Goal: Find specific page/section

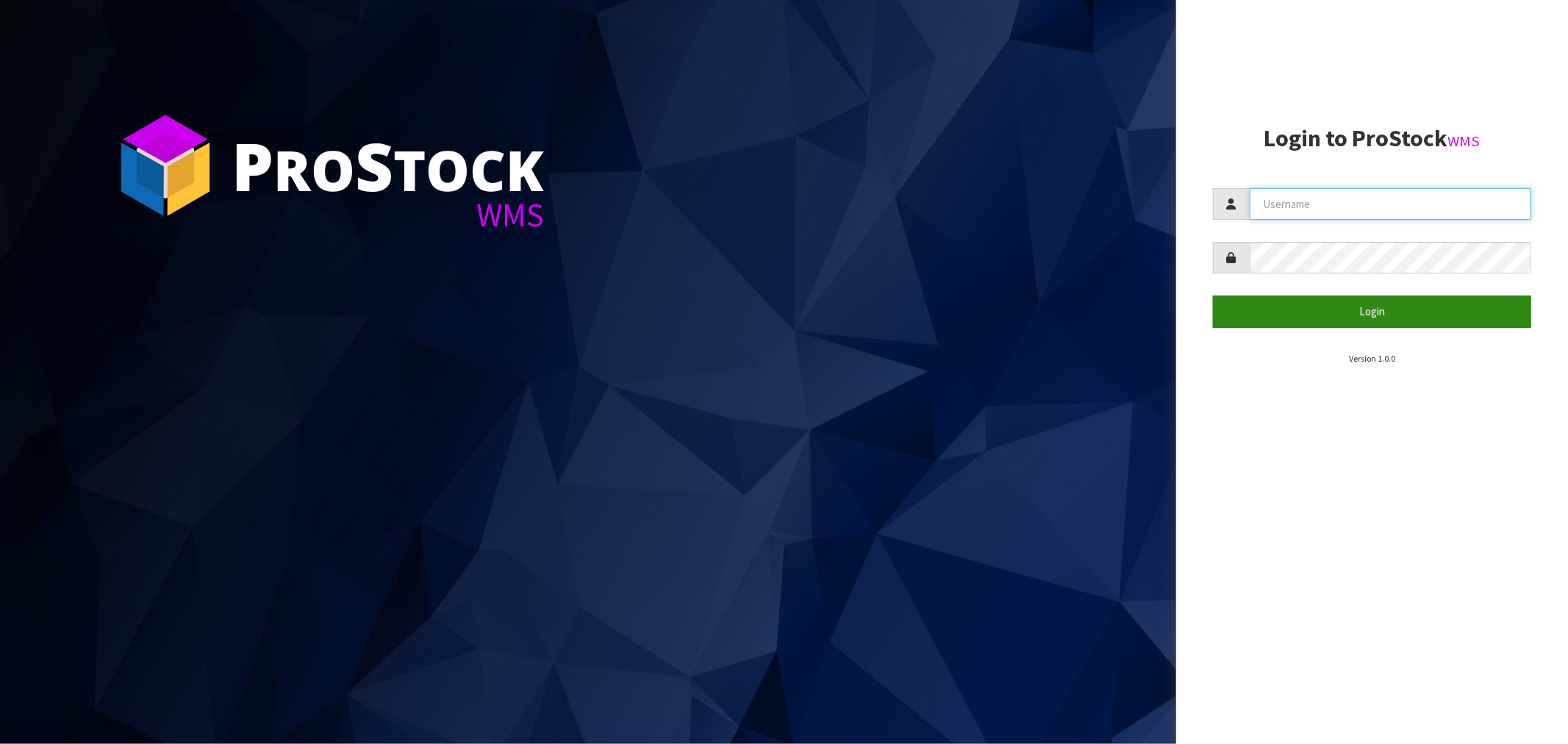
type input "[EMAIL_ADDRESS][DOMAIN_NAME]"
click at [1380, 315] on button "Login" at bounding box center [1371, 311] width 318 height 31
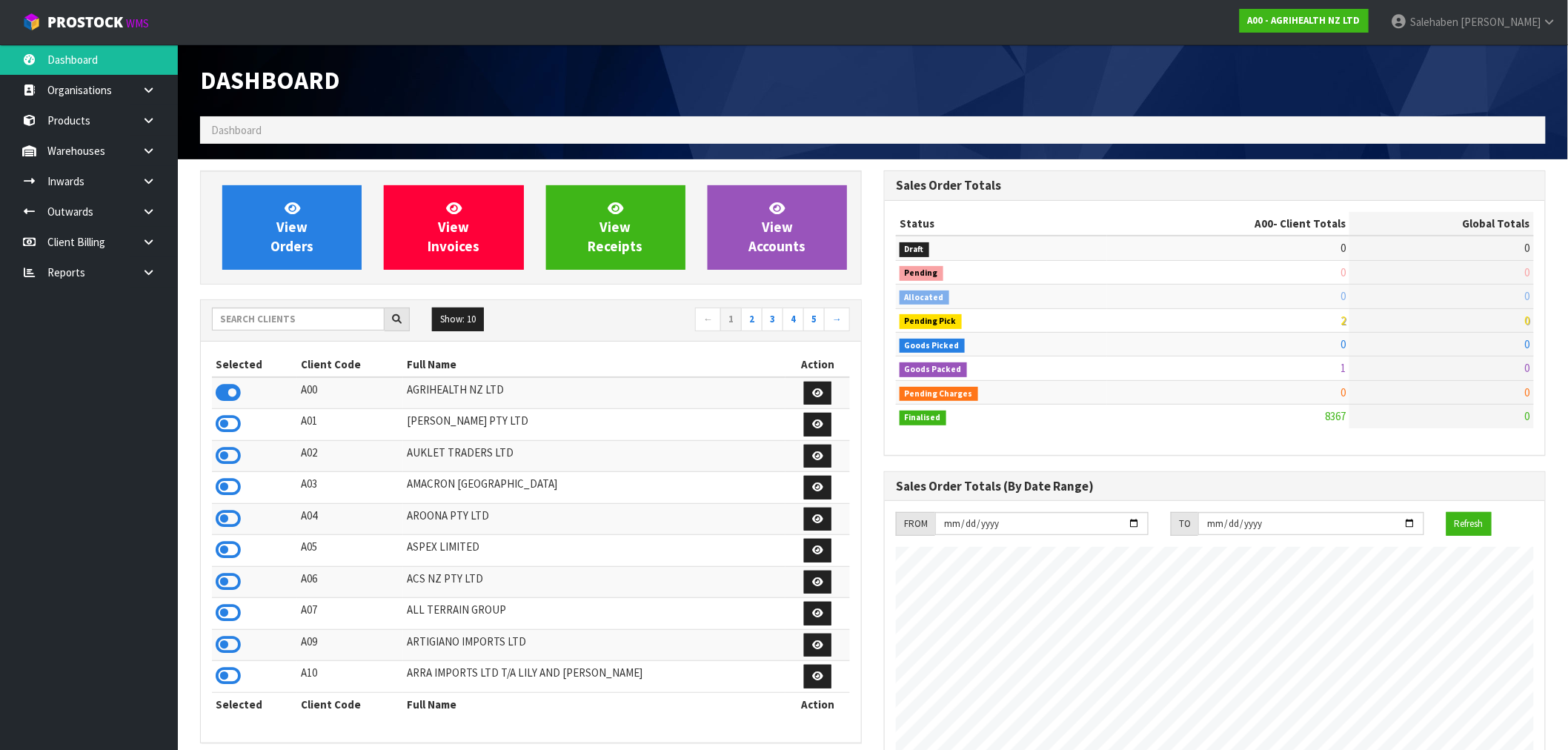
scroll to position [1123, 684]
click at [261, 315] on input "text" at bounding box center [298, 318] width 172 height 23
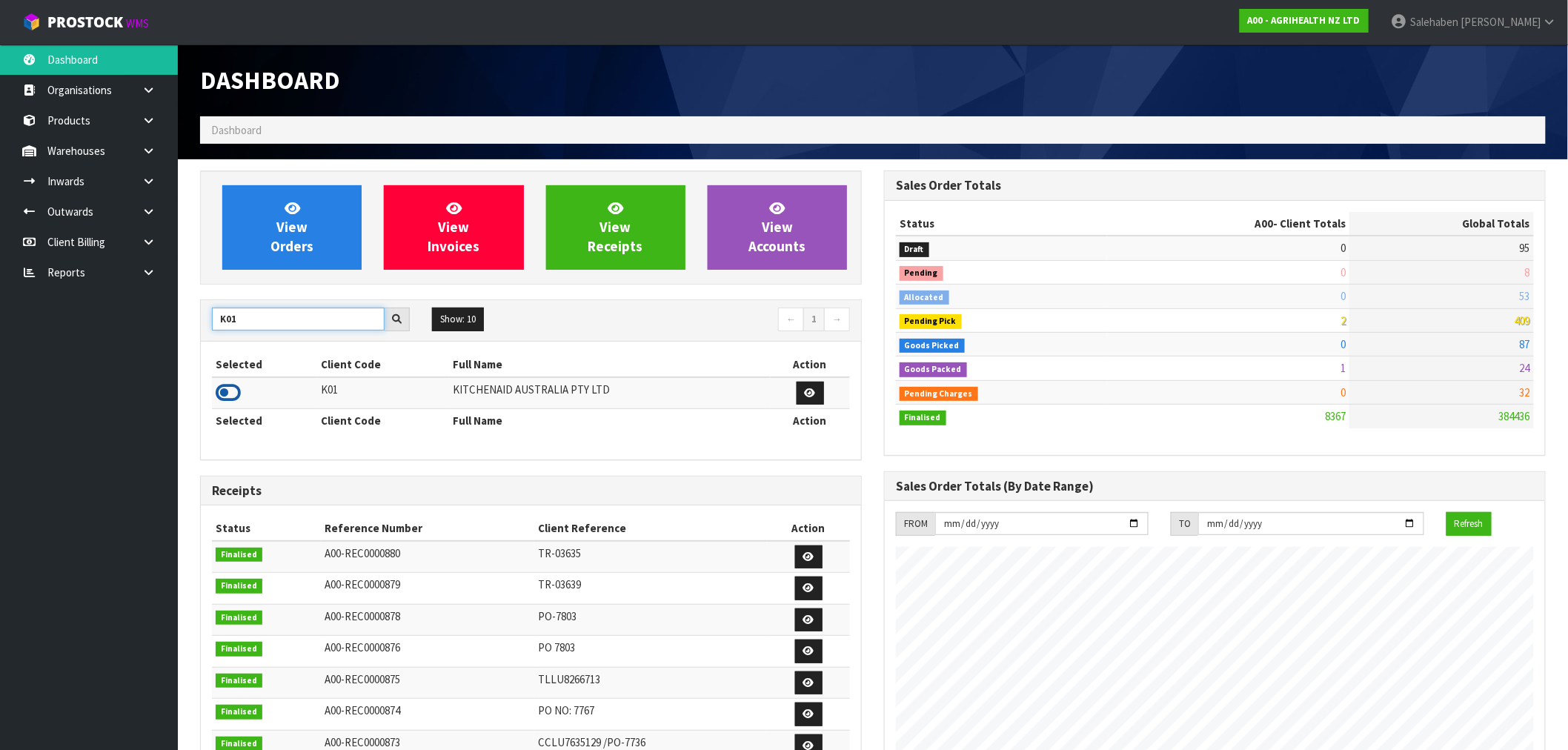
type input "K01"
click at [230, 390] on icon at bounding box center [228, 393] width 25 height 22
